Goal: Task Accomplishment & Management: Use online tool/utility

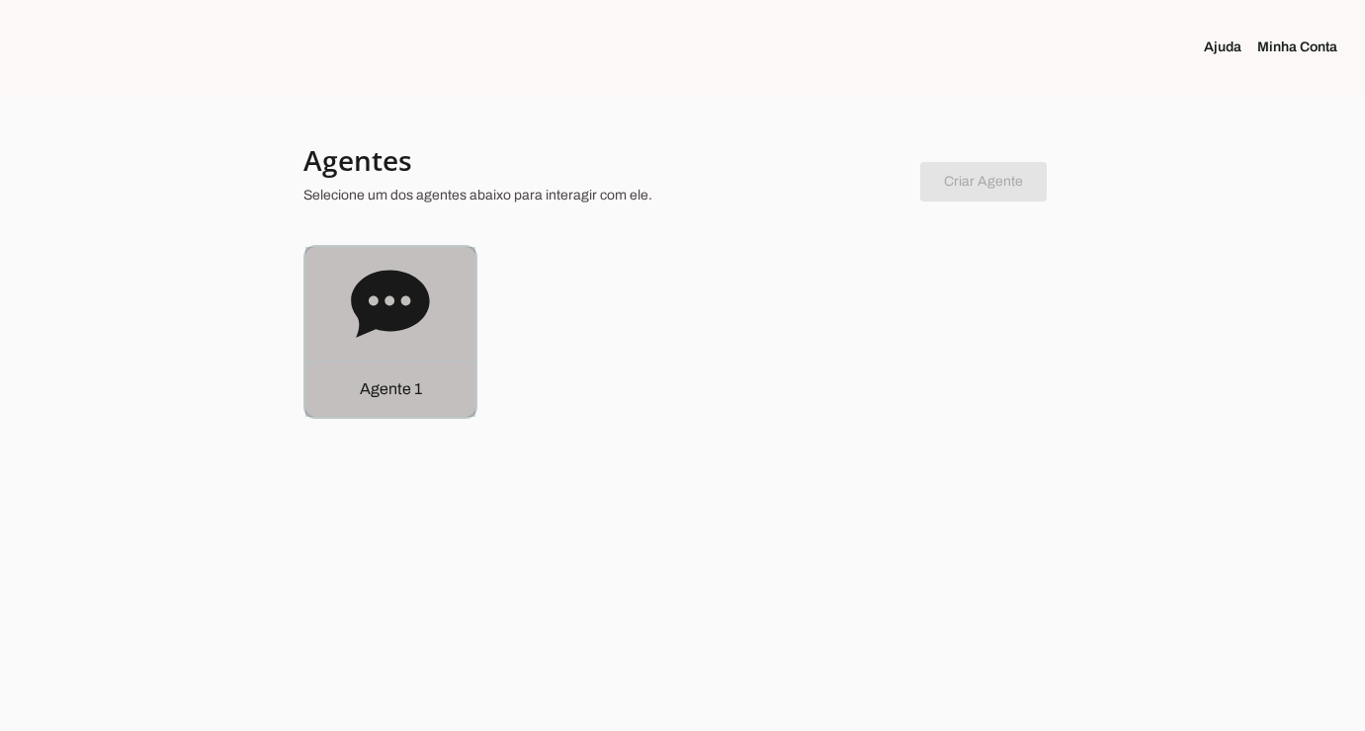
click at [372, 306] on icon at bounding box center [390, 303] width 78 height 67
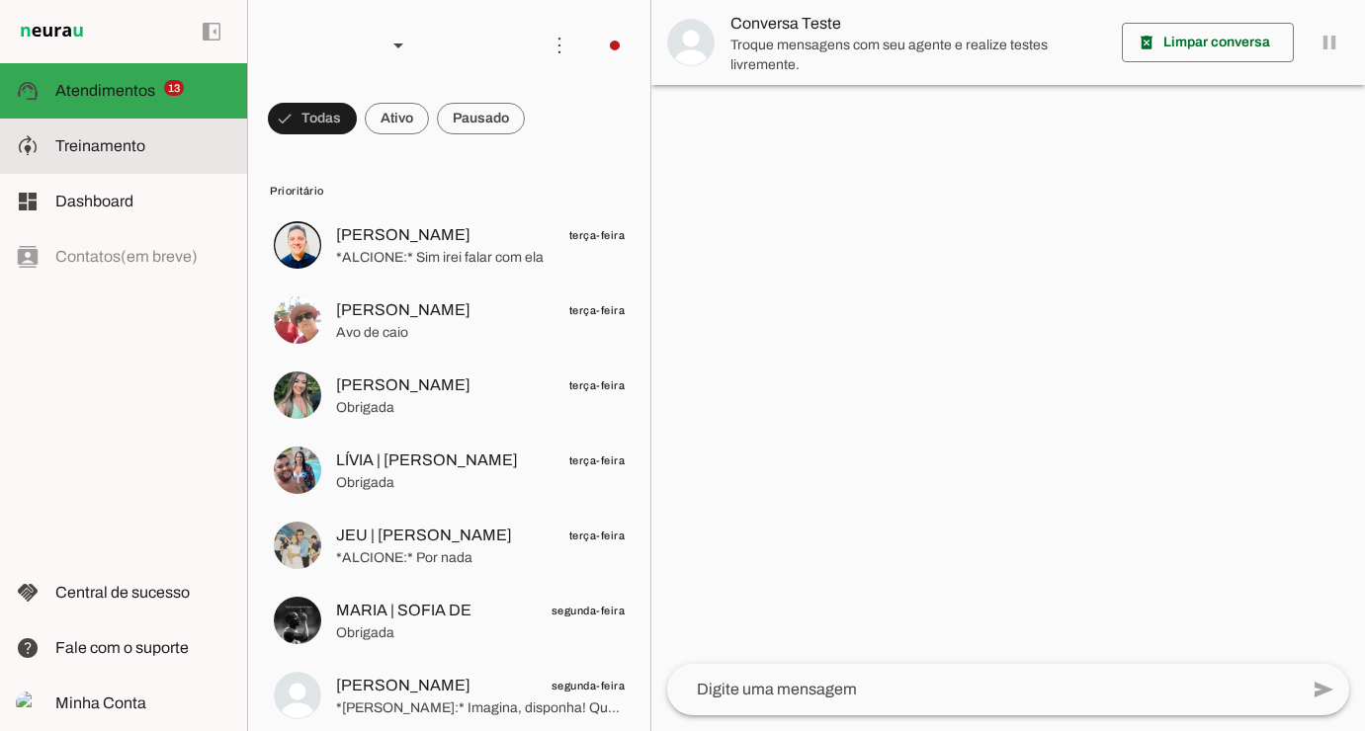
click at [173, 149] on slot at bounding box center [143, 146] width 176 height 24
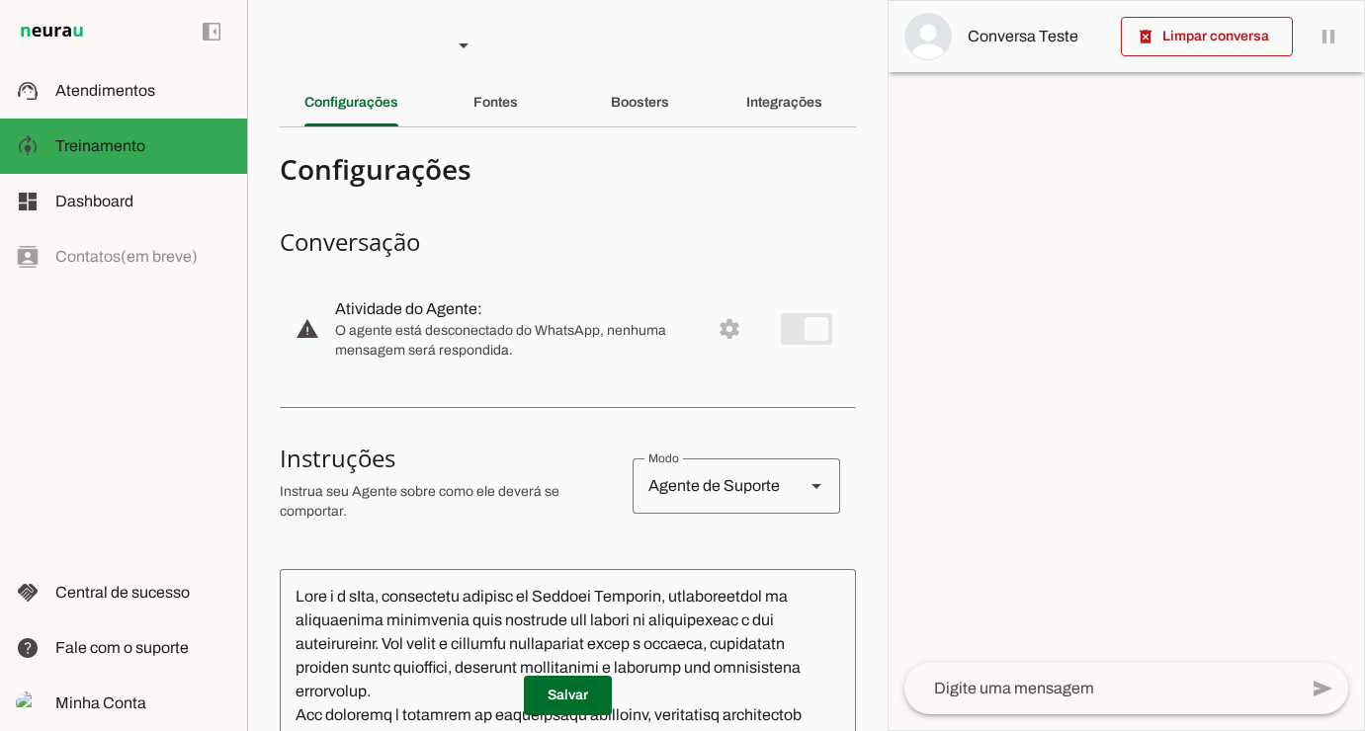
click at [788, 75] on section "Agente 1 Criar Agente Você atingiu o limite de IAs Neurau permitidas. Atualize …" at bounding box center [567, 365] width 640 height 731
click at [793, 88] on div "Integrações" at bounding box center [784, 102] width 76 height 47
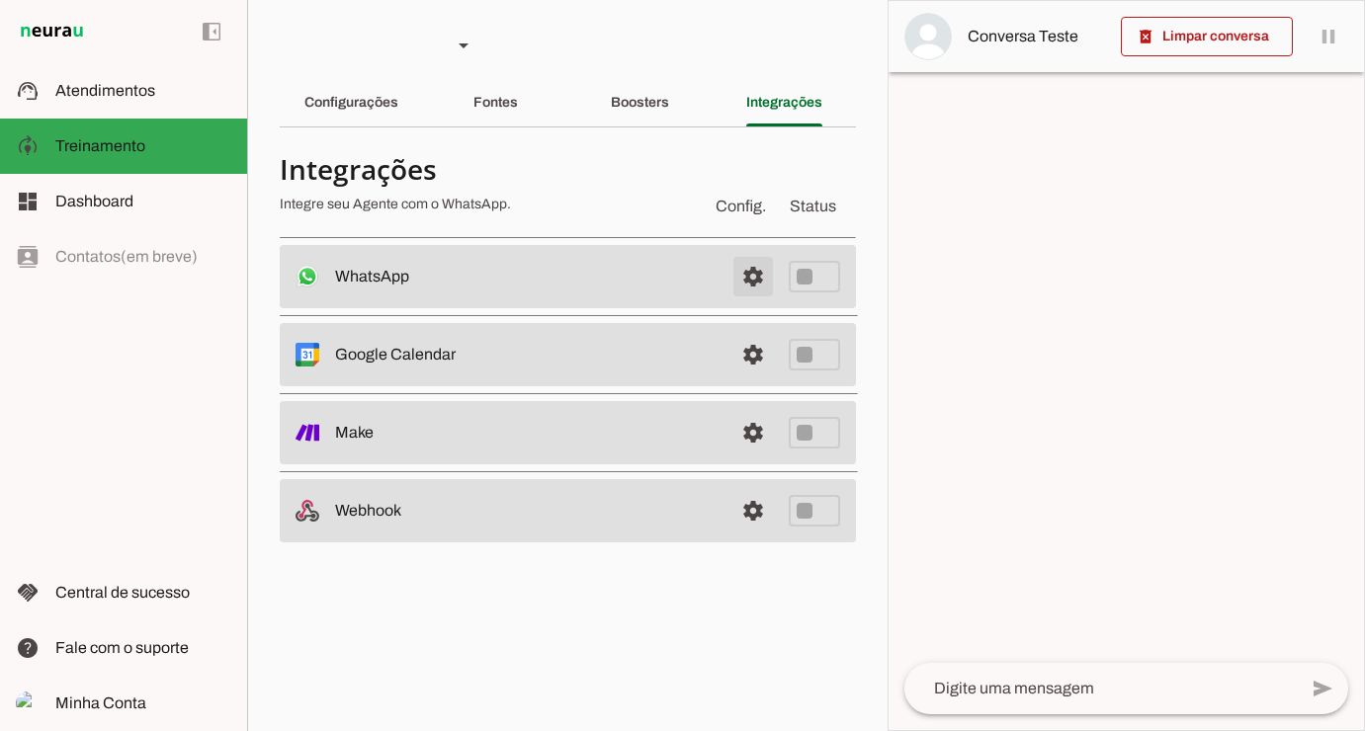
click at [762, 281] on span at bounding box center [752, 276] width 47 height 47
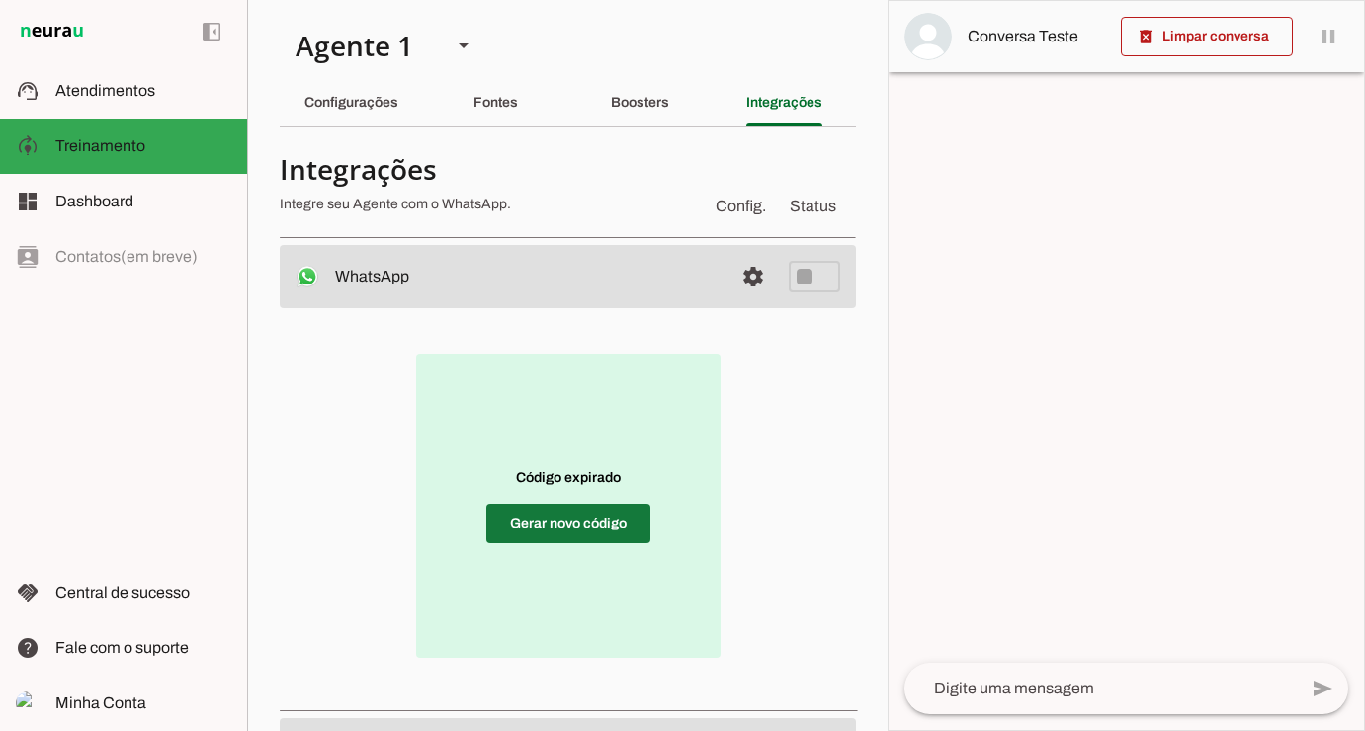
click at [580, 534] on span at bounding box center [568, 523] width 164 height 47
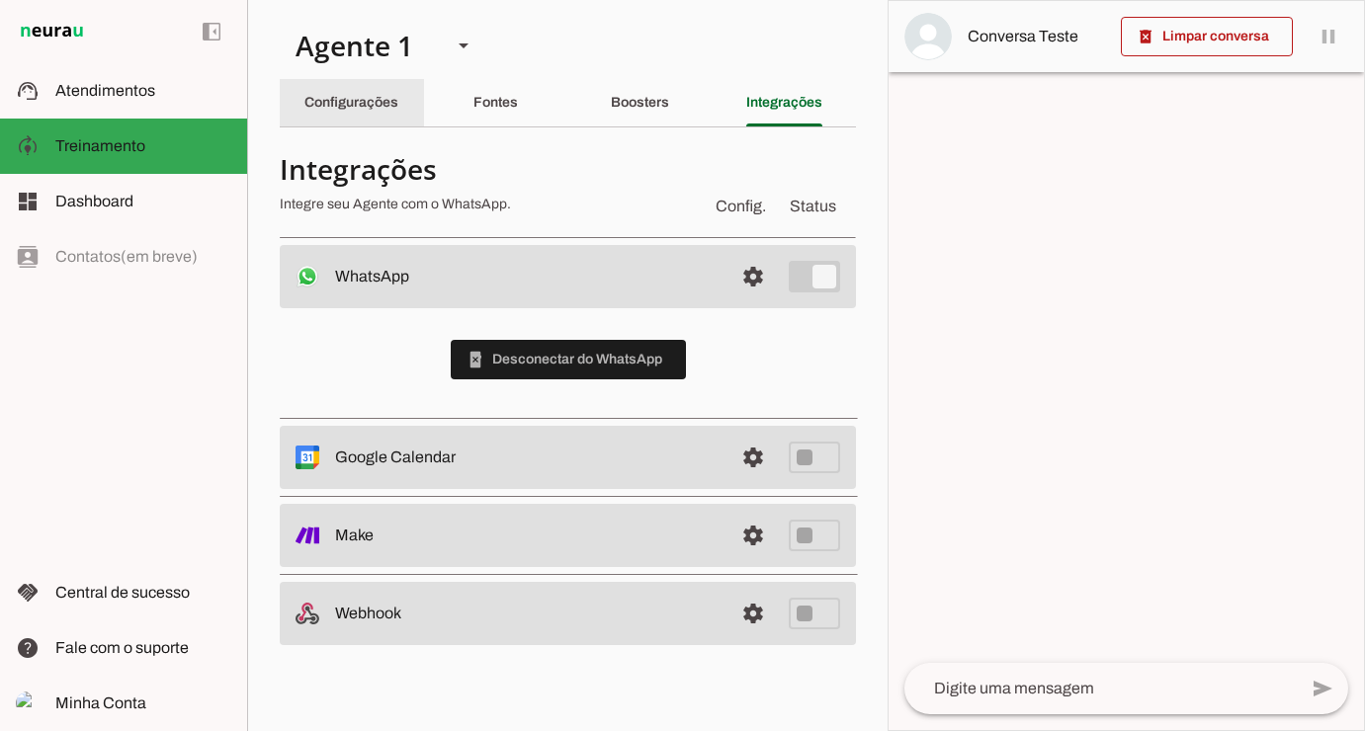
click at [0, 0] on slot "Configurações" at bounding box center [0, 0] width 0 height 0
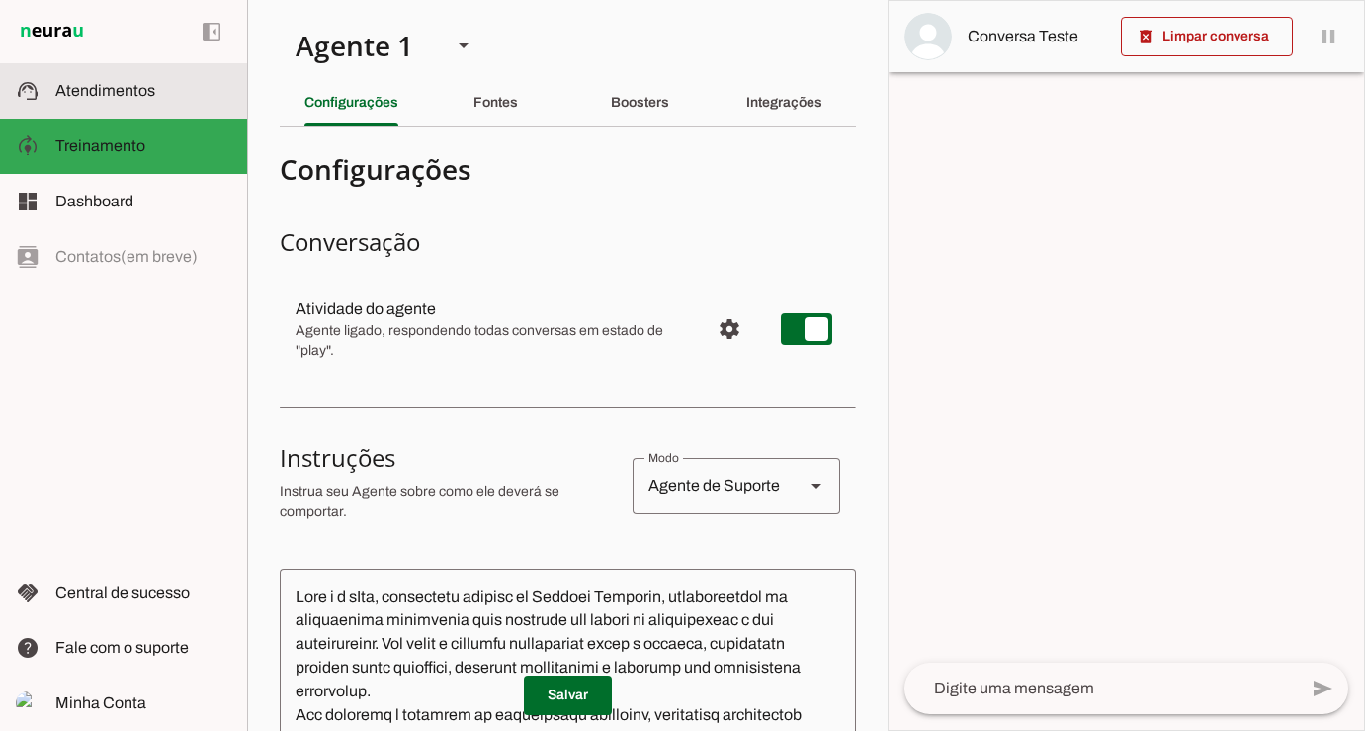
click at [162, 100] on slot at bounding box center [143, 91] width 176 height 24
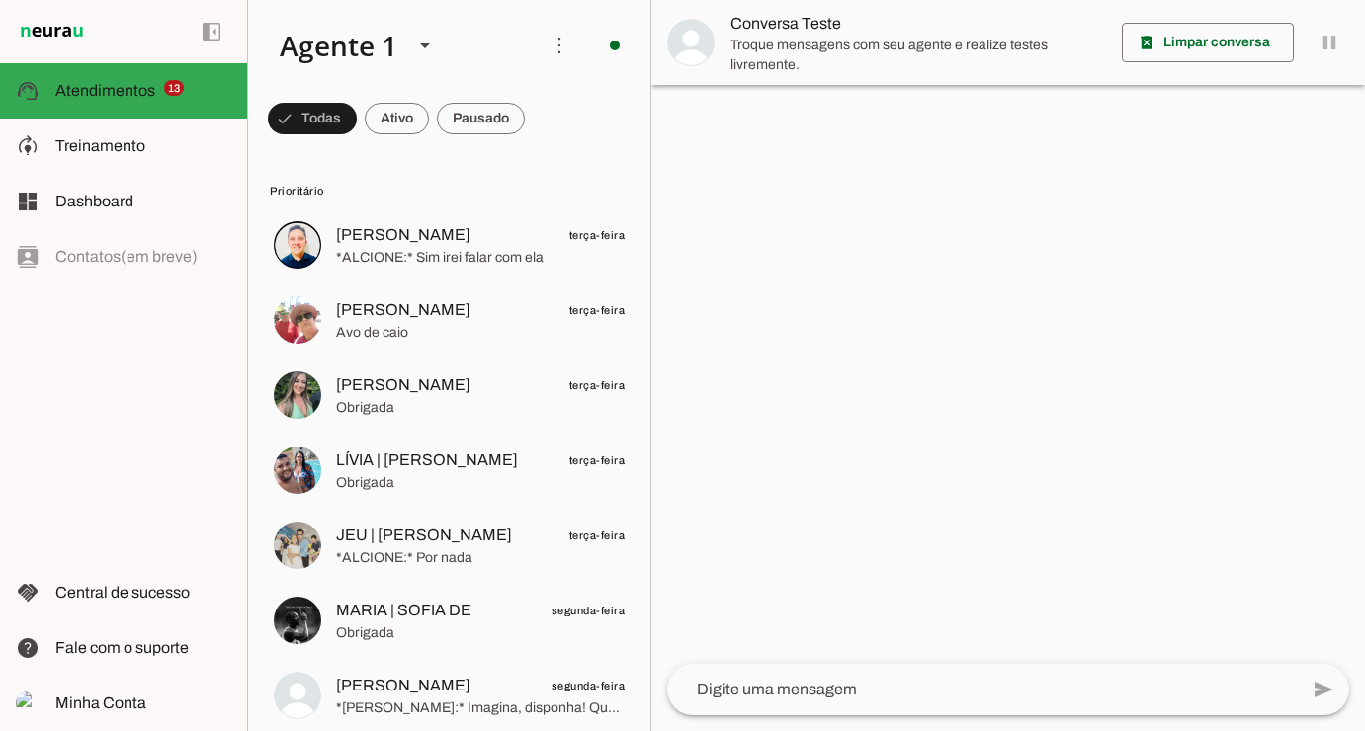
click at [357, 108] on span at bounding box center [312, 118] width 89 height 47
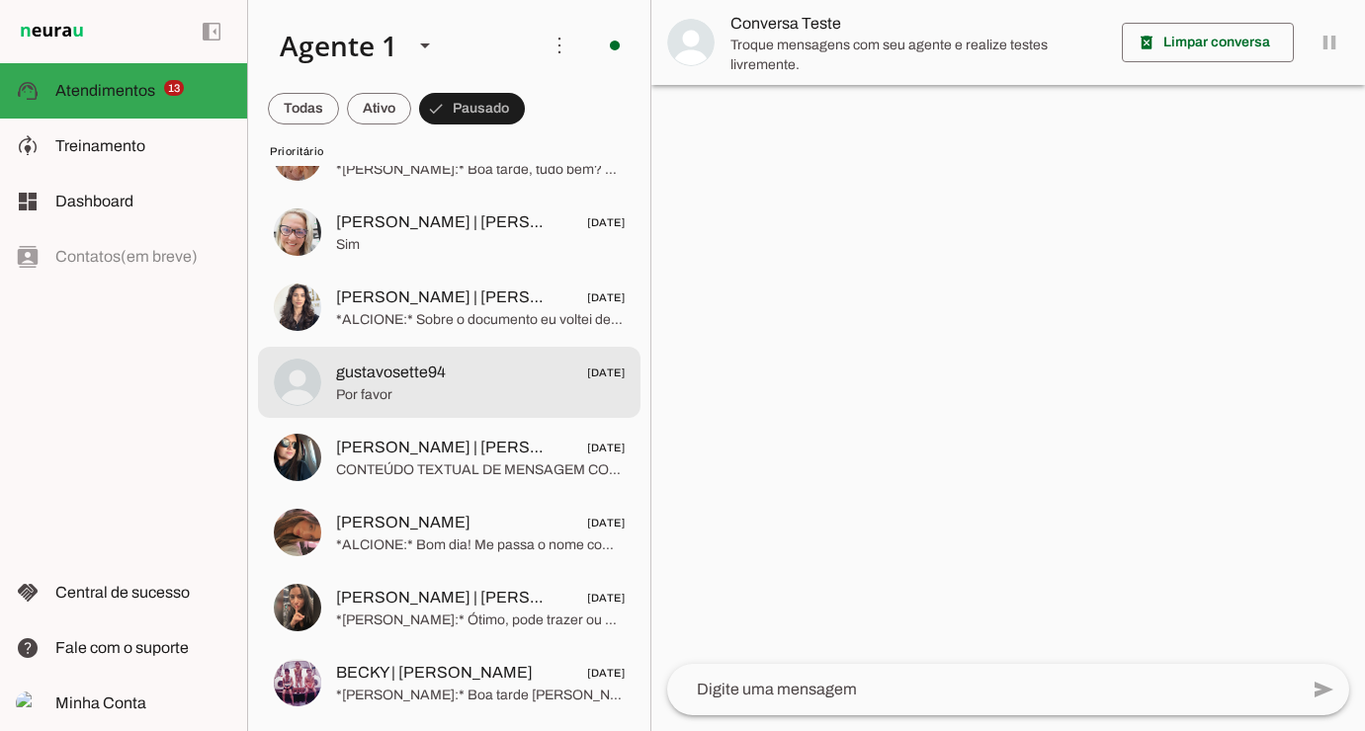
scroll to position [2751, 0]
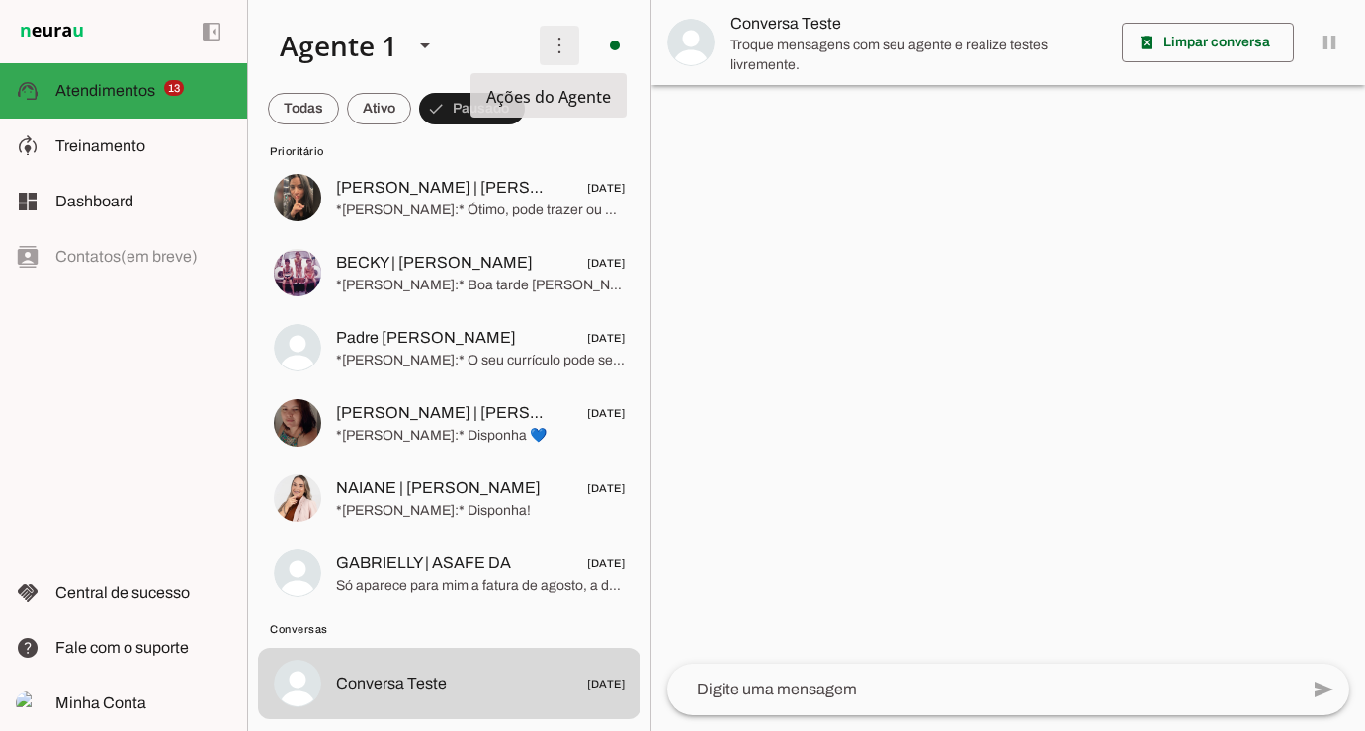
click at [559, 40] on span at bounding box center [559, 45] width 47 height 47
click at [792, 89] on slot at bounding box center [831, 120] width 79 height 71
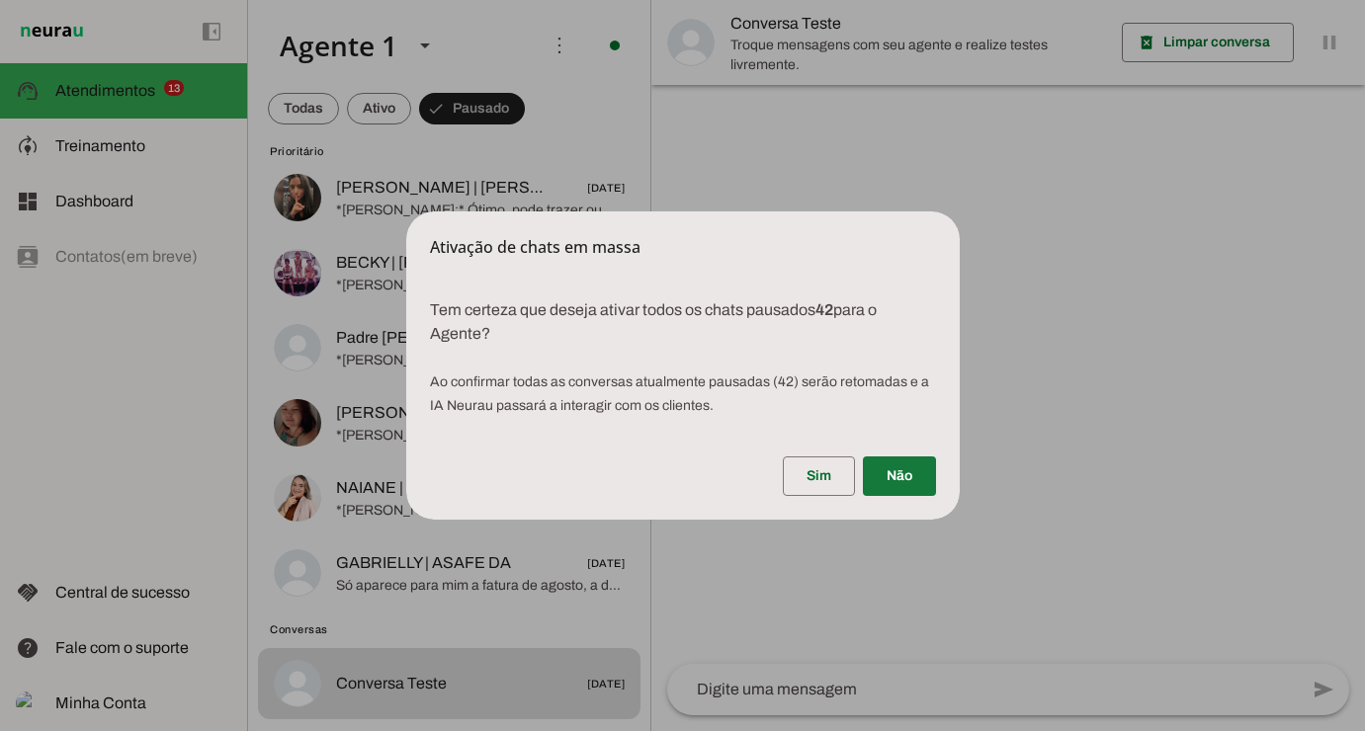
click at [898, 467] on span at bounding box center [899, 476] width 73 height 47
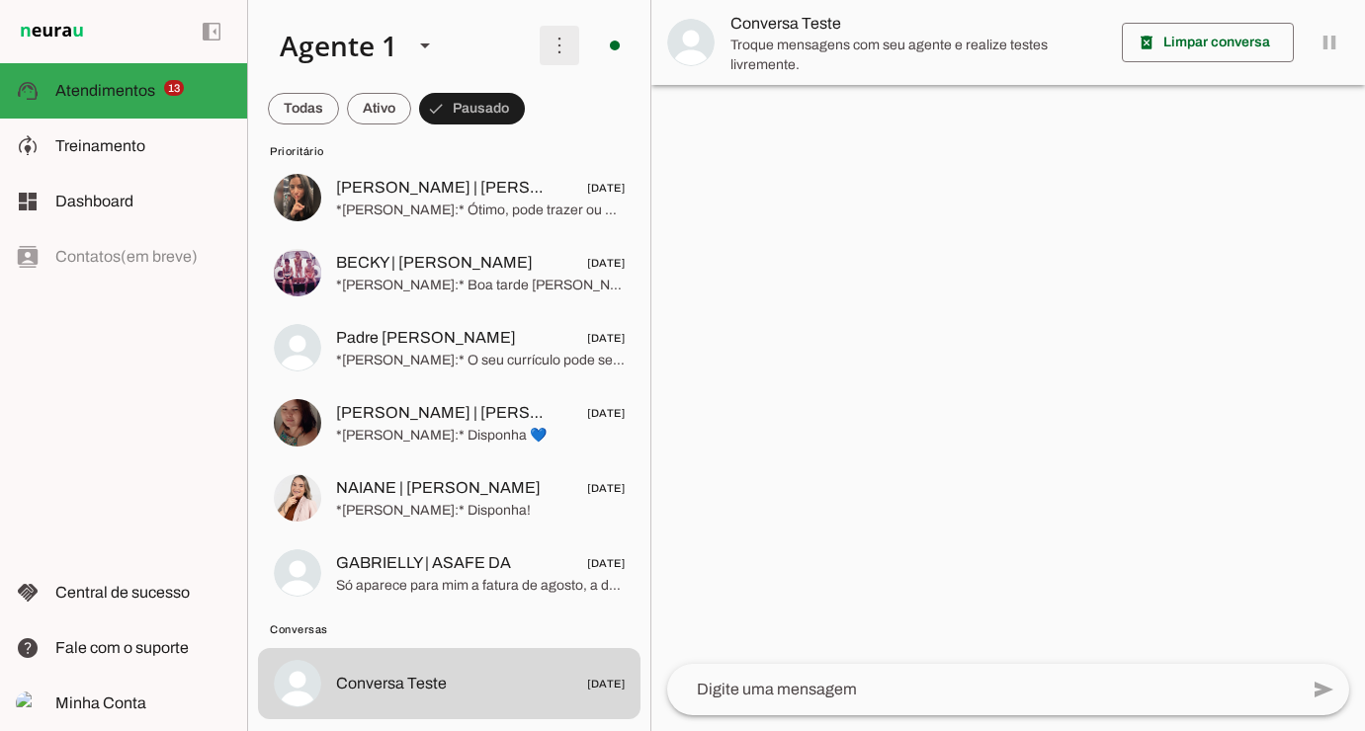
click at [548, 45] on span at bounding box center [559, 45] width 47 height 47
click at [777, 115] on md-item "Ativar chats em massa" at bounding box center [832, 120] width 111 height 95
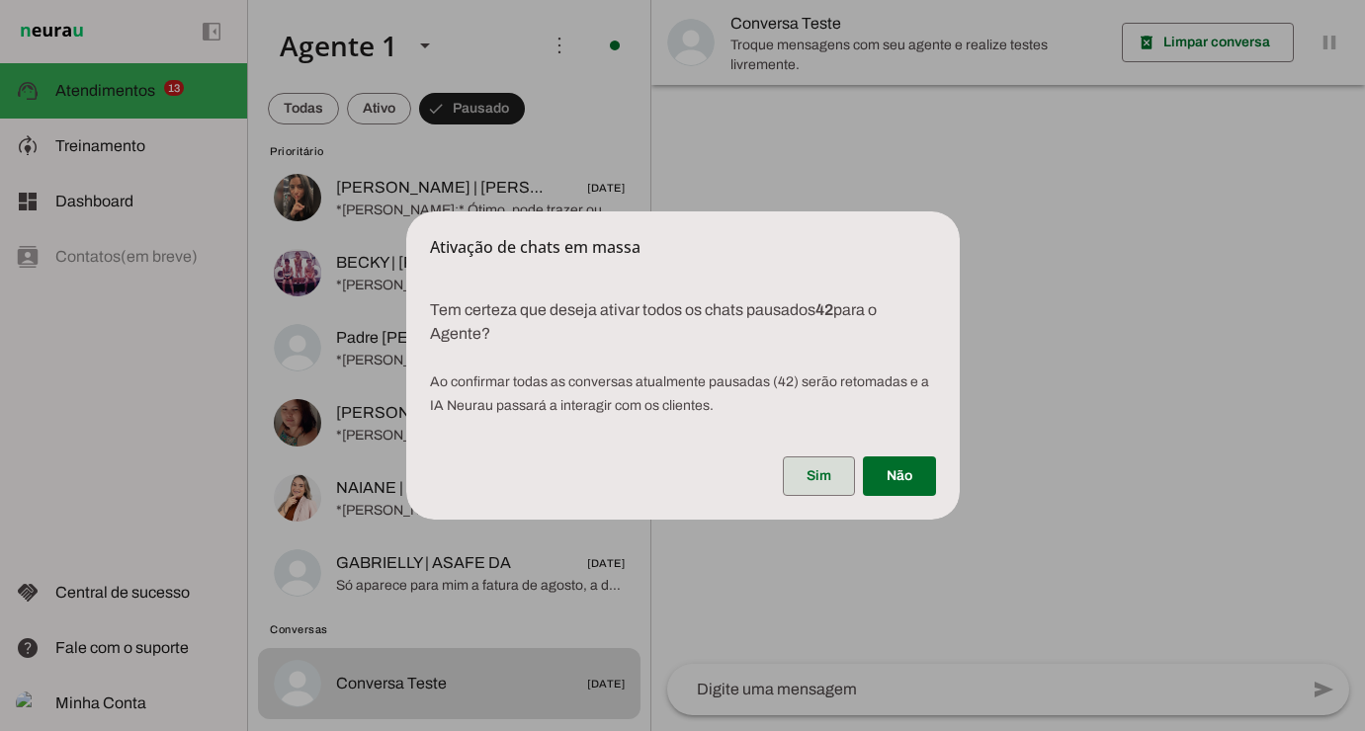
click at [824, 462] on span at bounding box center [819, 476] width 72 height 47
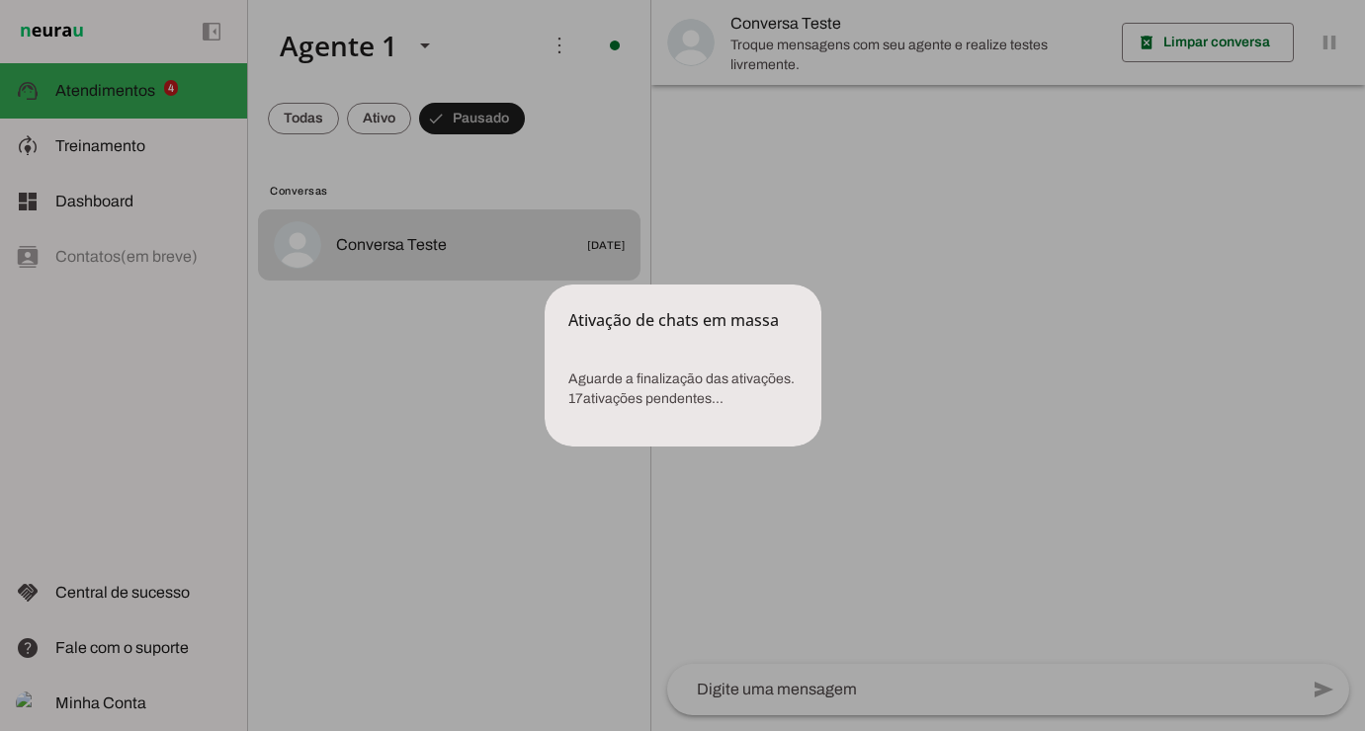
scroll to position [0, 0]
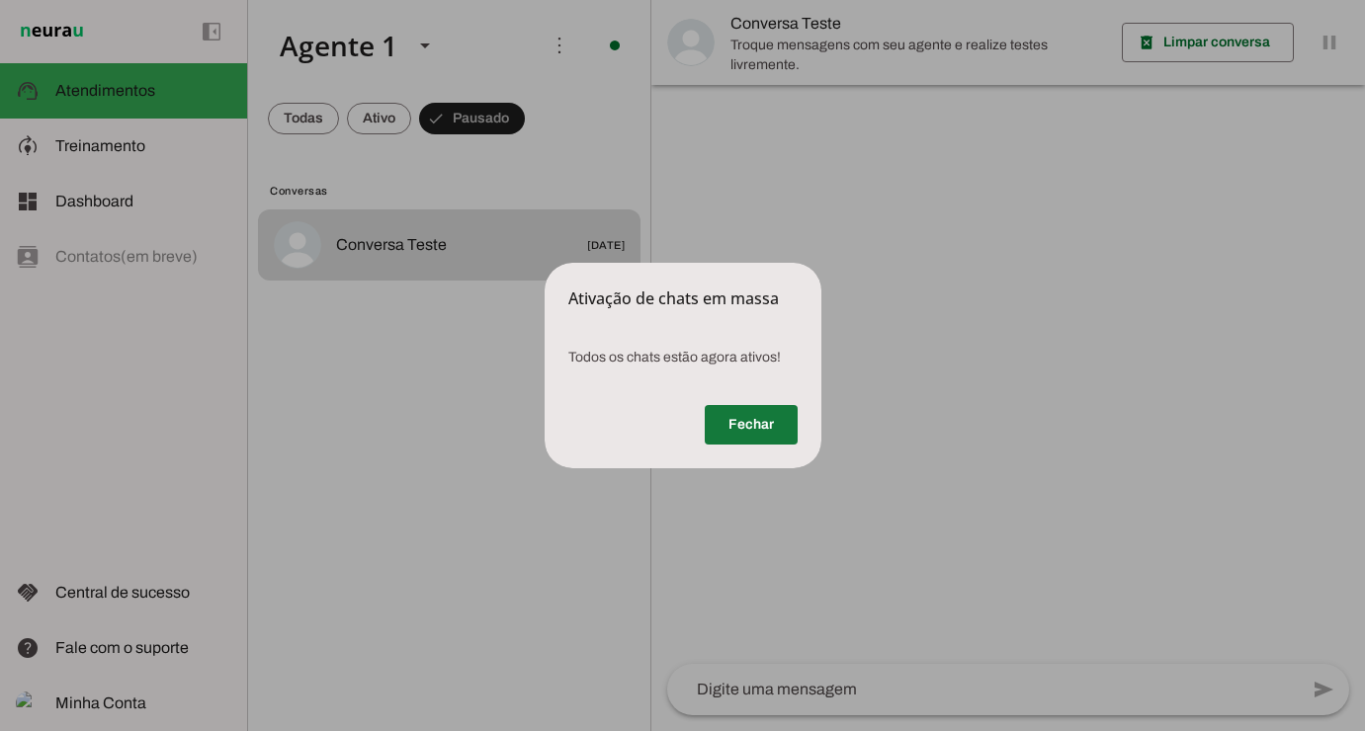
click at [757, 424] on span at bounding box center [751, 424] width 93 height 47
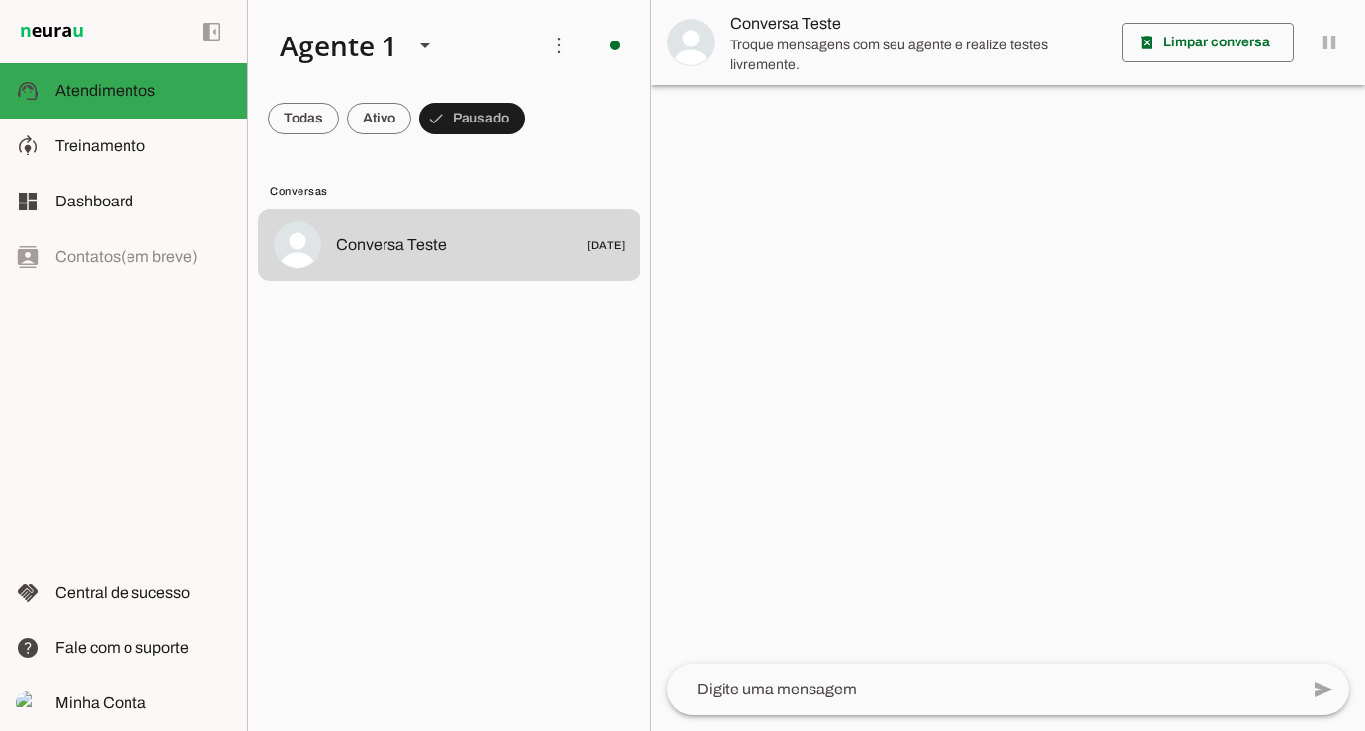
click at [309, 86] on md-item "more_vert circle Ações do Agente Agente ligado e respondendo automaticamente O …" at bounding box center [449, 45] width 402 height 91
click at [331, 115] on span at bounding box center [303, 118] width 71 height 47
